Goal: Information Seeking & Learning: Compare options

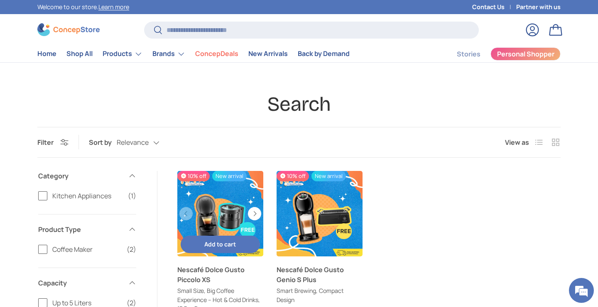
click at [199, 275] on link "Nescafé Dolce Gusto Piccolo XS" at bounding box center [220, 275] width 86 height 20
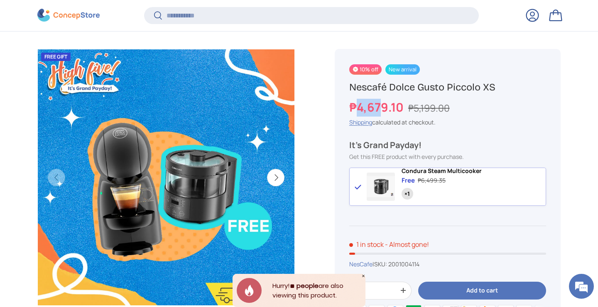
drag, startPoint x: 353, startPoint y: 106, endPoint x: 380, endPoint y: 110, distance: 27.3
click at [380, 110] on strong "₱4,679.10" at bounding box center [377, 107] width 56 height 16
drag, startPoint x: 352, startPoint y: 108, endPoint x: 402, endPoint y: 108, distance: 49.8
click at [402, 108] on strong "₱4,679.10" at bounding box center [377, 107] width 56 height 16
copy strong "₱4,679.10"
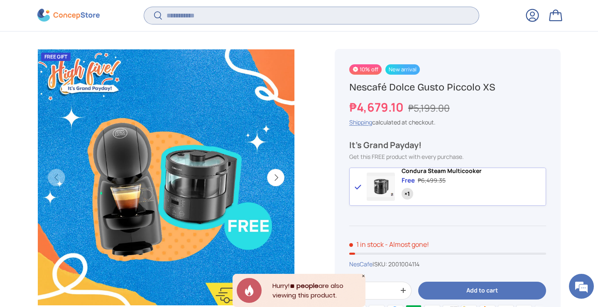
click at [205, 19] on input "Search" at bounding box center [311, 15] width 335 height 17
type input "*****"
click at [144, 7] on button "Search" at bounding box center [153, 17] width 19 height 20
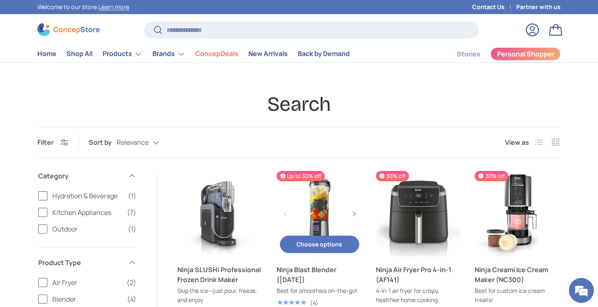
click at [318, 202] on link "Ninja Blast Blender (BC151)" at bounding box center [320, 214] width 86 height 86
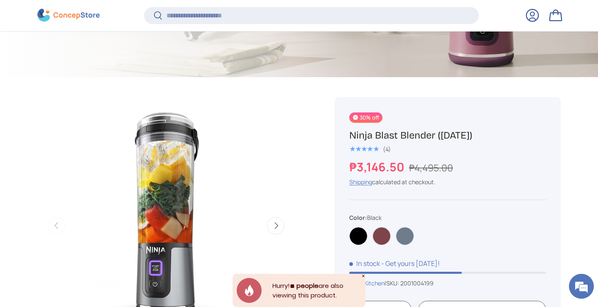
scroll to position [257, 0]
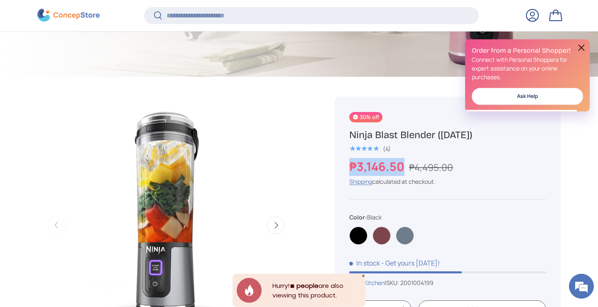
drag, startPoint x: 350, startPoint y: 164, endPoint x: 402, endPoint y: 169, distance: 52.5
click at [402, 169] on strong "₱3,146.50" at bounding box center [377, 167] width 57 height 16
copy strong "₱3,146.50"
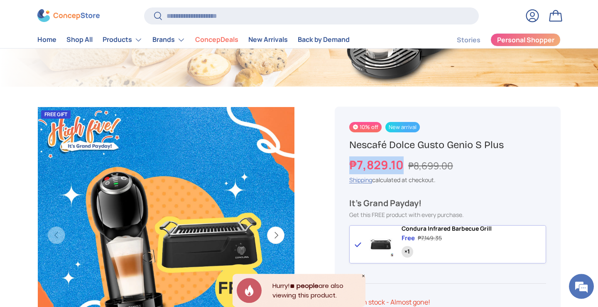
scroll to position [208, 0]
click at [402, 167] on strong "₱7,829.10" at bounding box center [377, 165] width 56 height 16
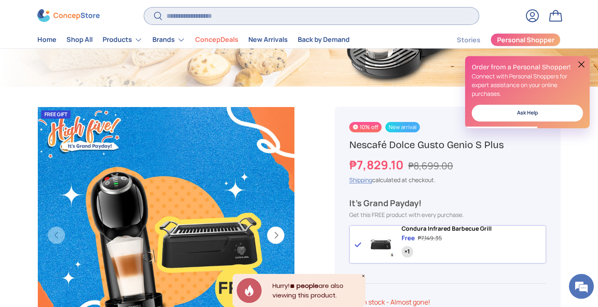
scroll to position [0, 0]
click at [308, 15] on input "Search" at bounding box center [311, 15] width 335 height 17
click at [279, 16] on input "Search" at bounding box center [311, 15] width 335 height 17
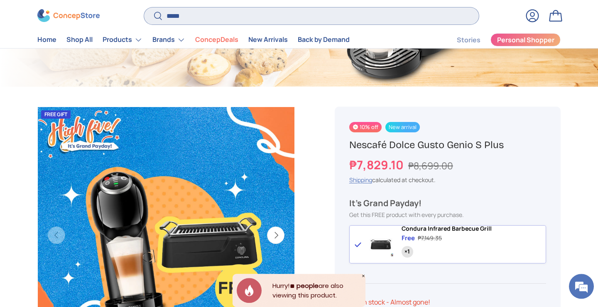
type input "*****"
click at [144, 7] on button "Search" at bounding box center [153, 17] width 19 height 20
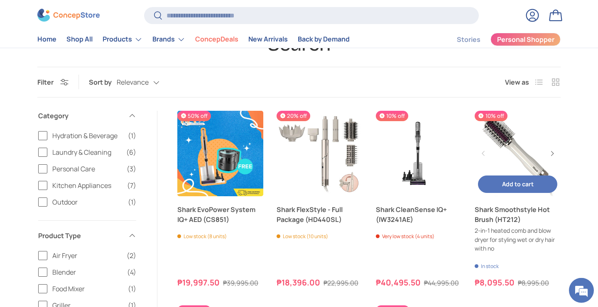
scroll to position [60, 0]
click at [497, 225] on link "Shark Smoothstyle Hot Brush (HT212)" at bounding box center [518, 215] width 86 height 20
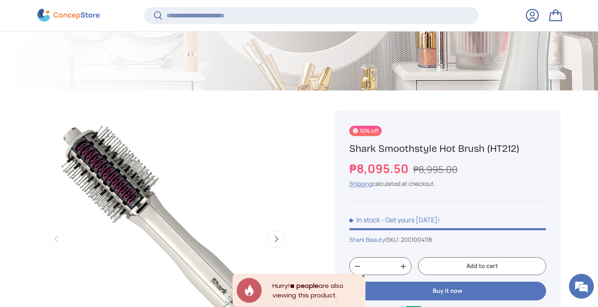
scroll to position [244, 0]
drag, startPoint x: 350, startPoint y: 167, endPoint x: 407, endPoint y: 169, distance: 57.3
click at [407, 169] on strong "₱8,095.50" at bounding box center [379, 169] width 61 height 16
copy strong "₱8,095.50"
